Goal: Find specific page/section

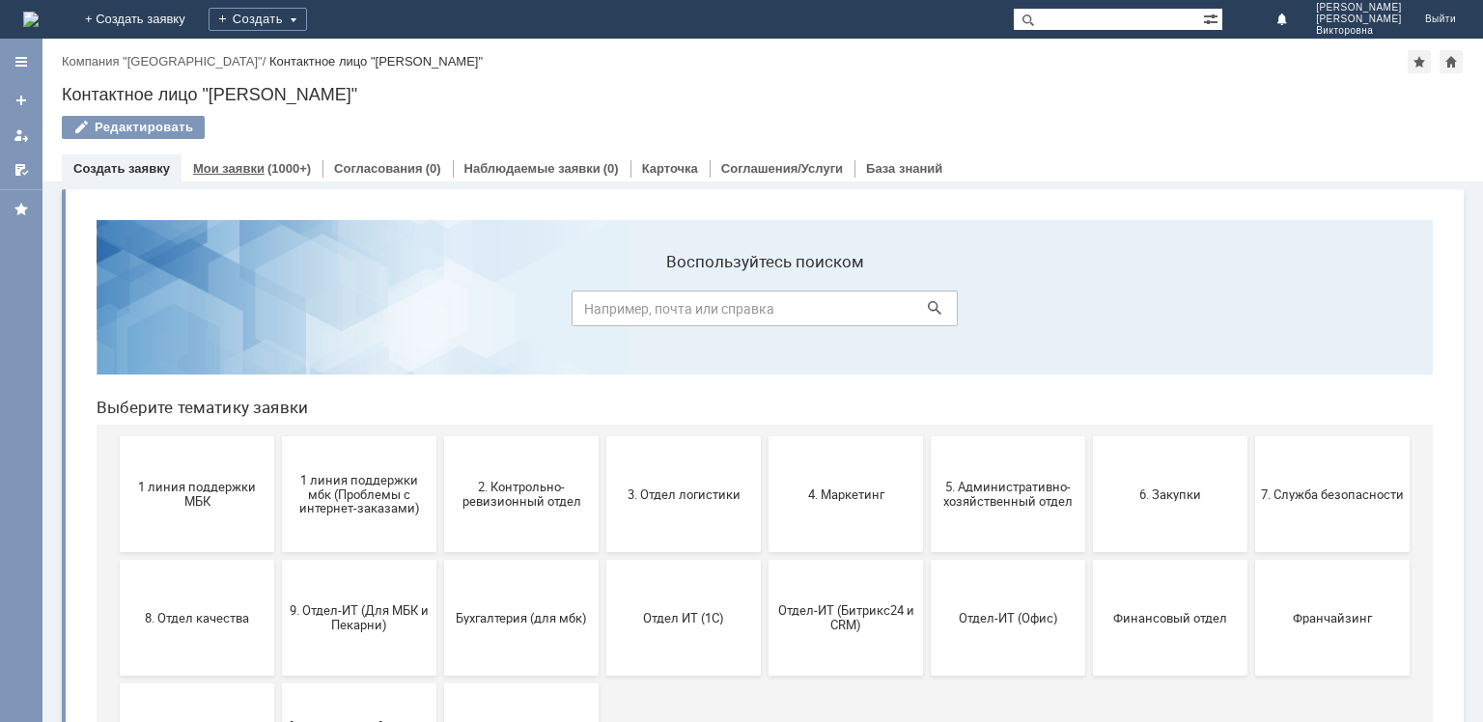
click at [281, 171] on div "(1000+)" at bounding box center [289, 168] width 43 height 14
click at [221, 168] on link "Мои заявки" at bounding box center [228, 168] width 71 height 14
